Goal: Find specific page/section: Find specific page/section

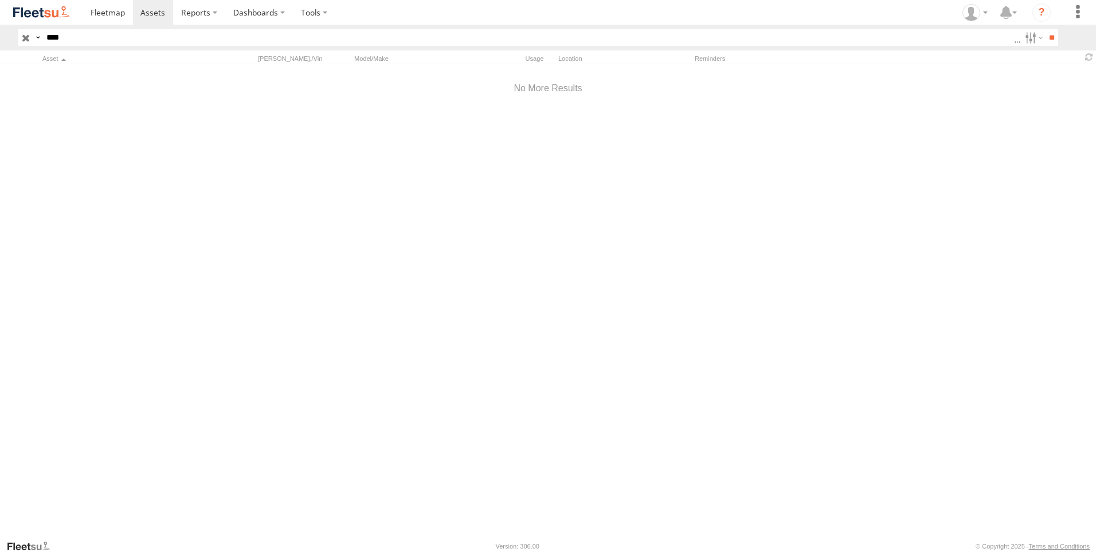
type input "****"
click at [1045, 29] on input "**" at bounding box center [1051, 37] width 13 height 17
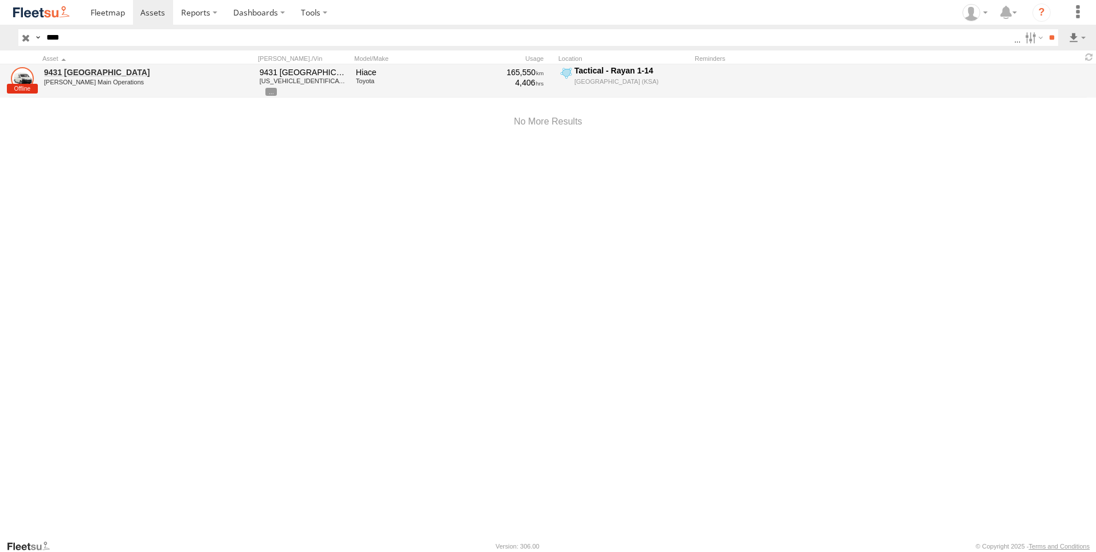
click at [21, 75] on link at bounding box center [22, 78] width 23 height 23
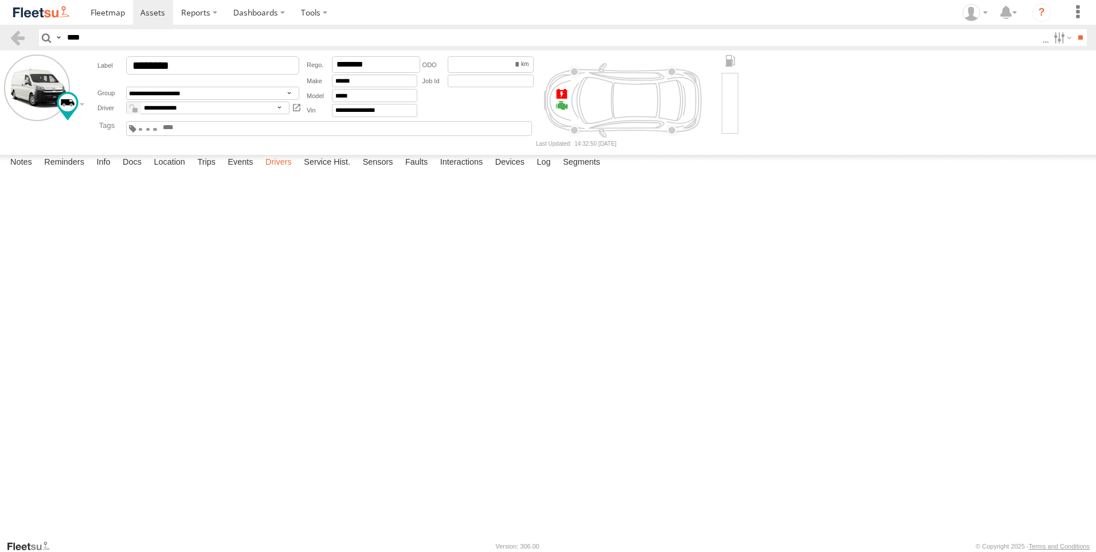
click at [283, 171] on label "Drivers" at bounding box center [279, 163] width 38 height 16
